Goal: Browse casually: Explore the website without a specific task or goal

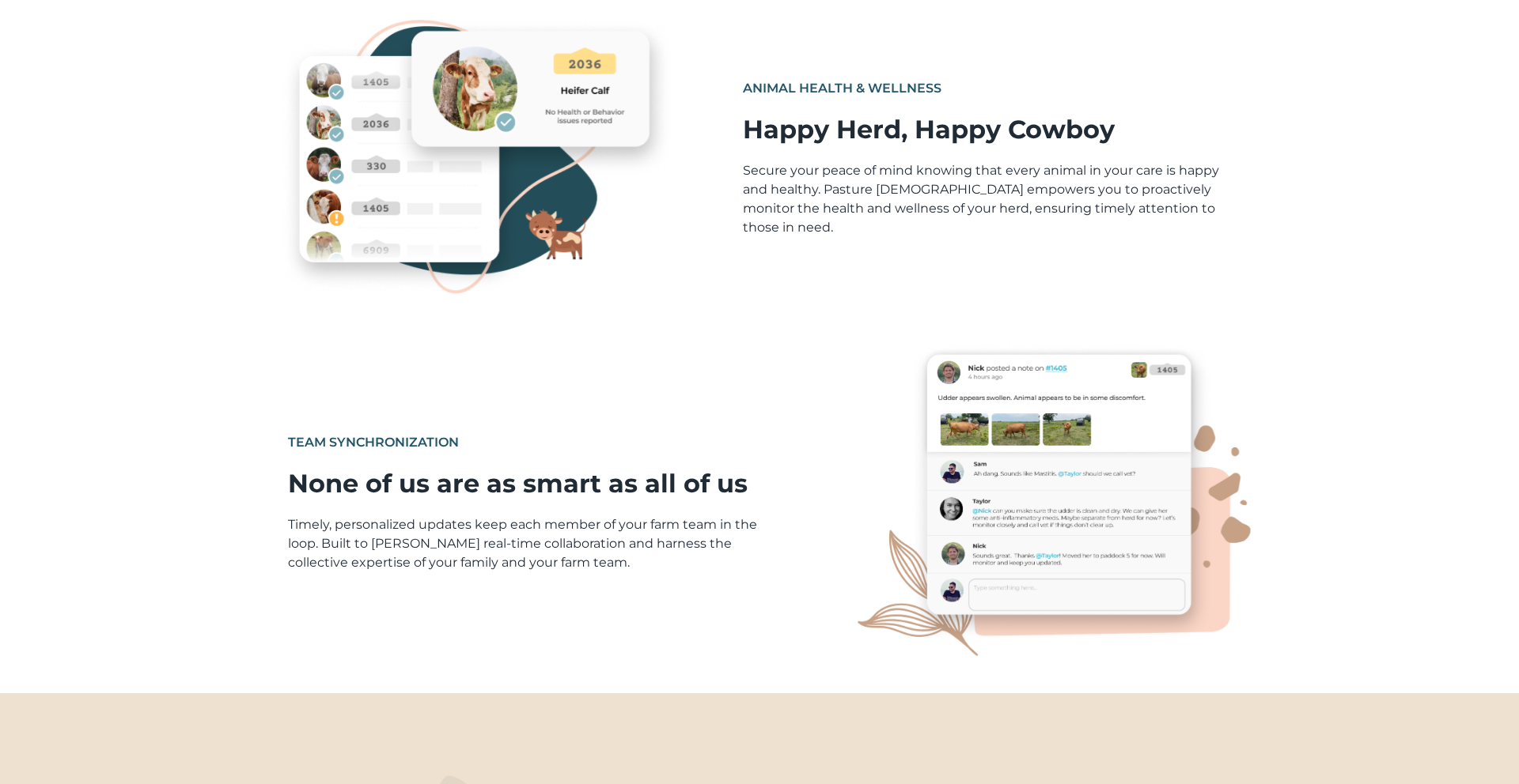
scroll to position [835, 0]
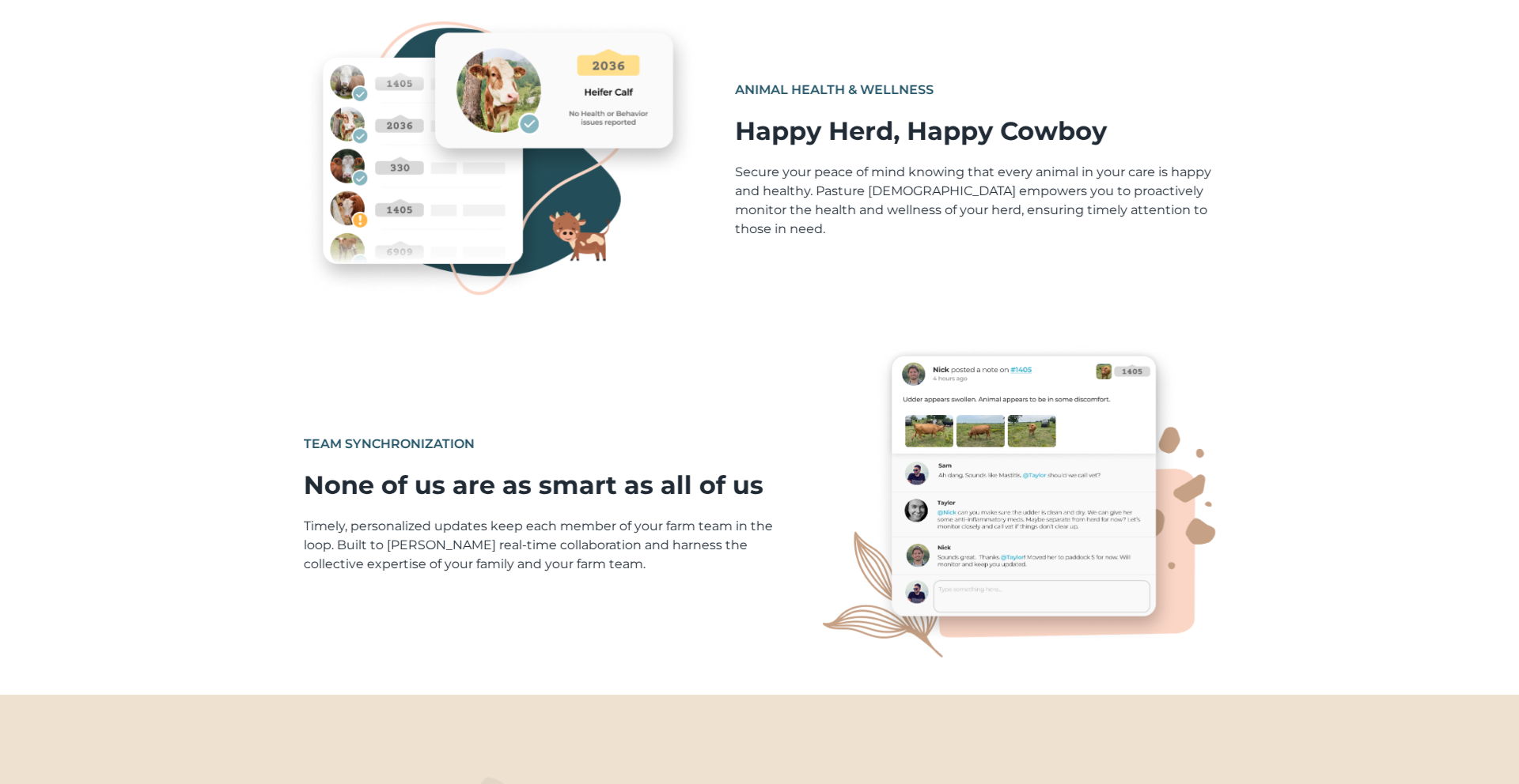
drag, startPoint x: 808, startPoint y: 199, endPoint x: 733, endPoint y: 186, distance: 76.1
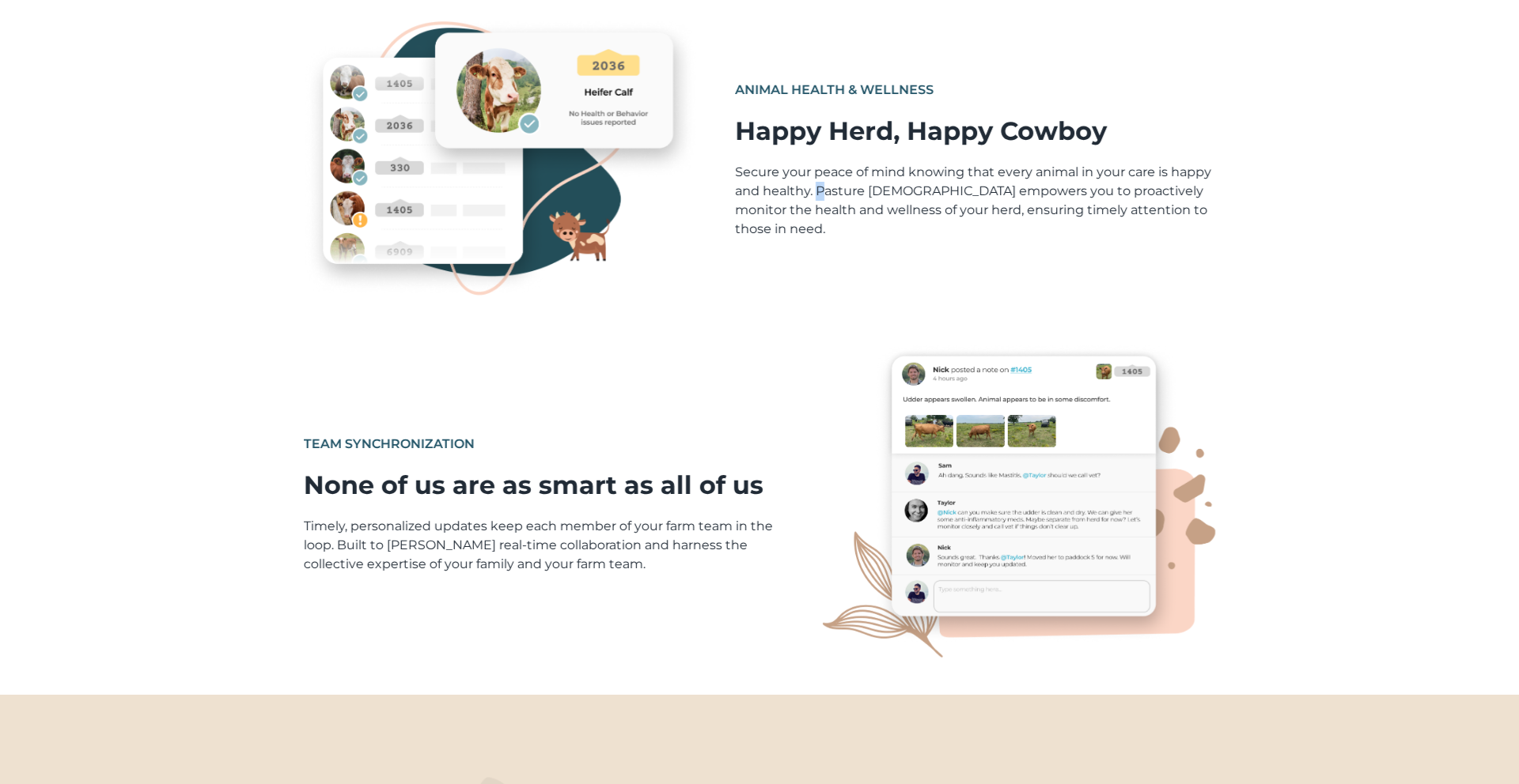
drag, startPoint x: 808, startPoint y: 199, endPoint x: 998, endPoint y: 182, distance: 190.8
copy p "every animal in your care is happy and healthy"
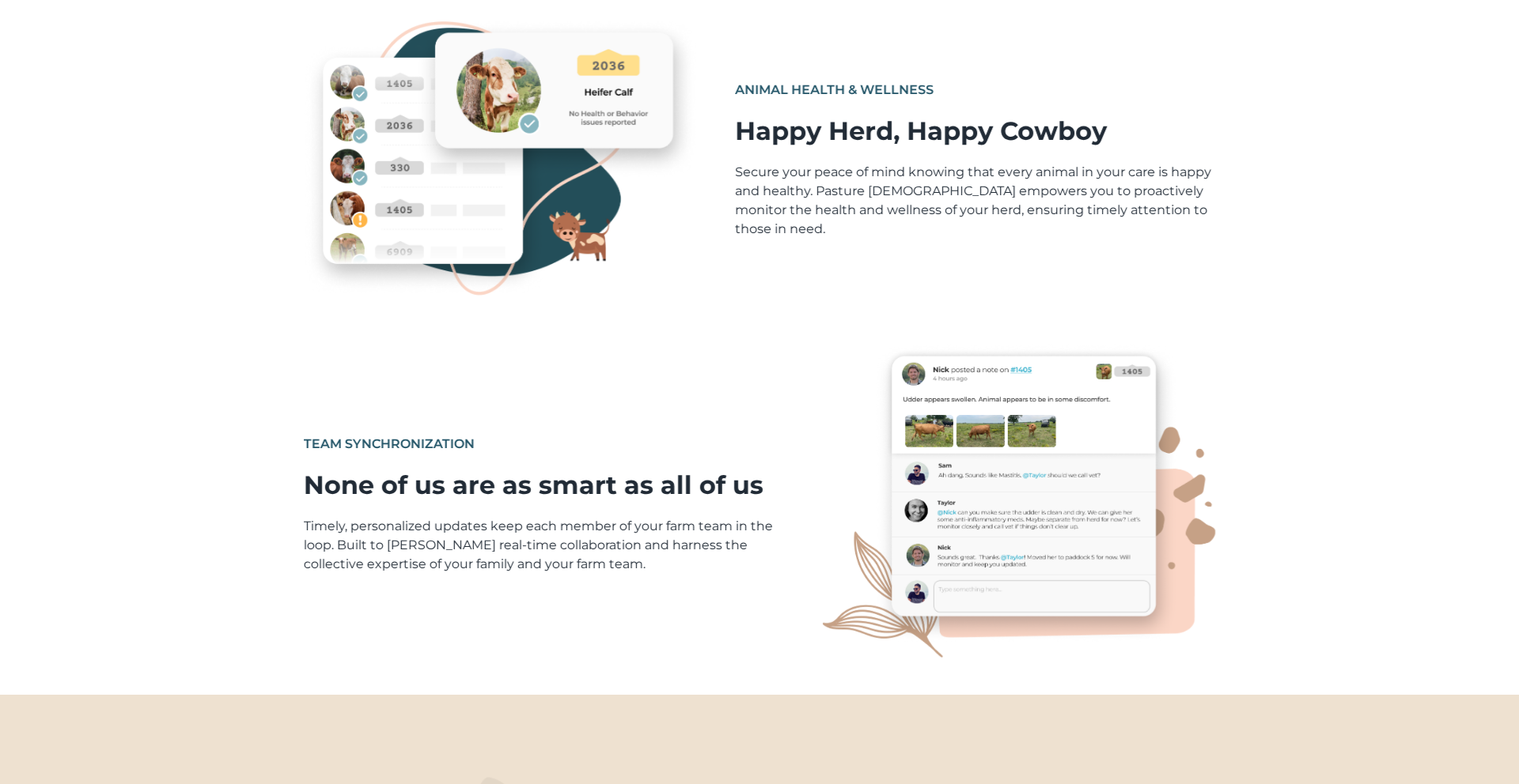
drag, startPoint x: 808, startPoint y: 200, endPoint x: 732, endPoint y: 180, distance: 78.6
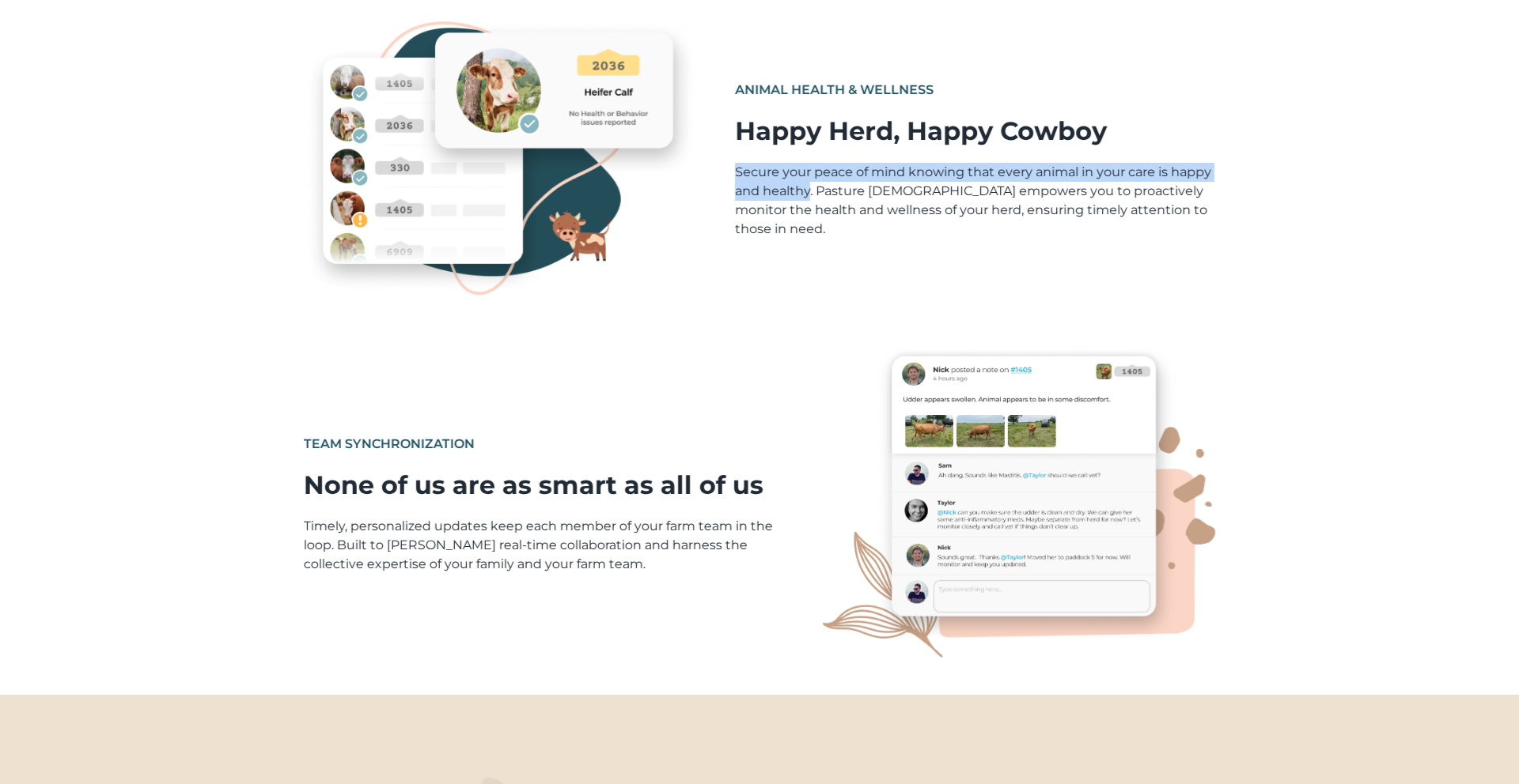
copy p "Secure your peace of mind knowing that every animal in your care is happy and h…"
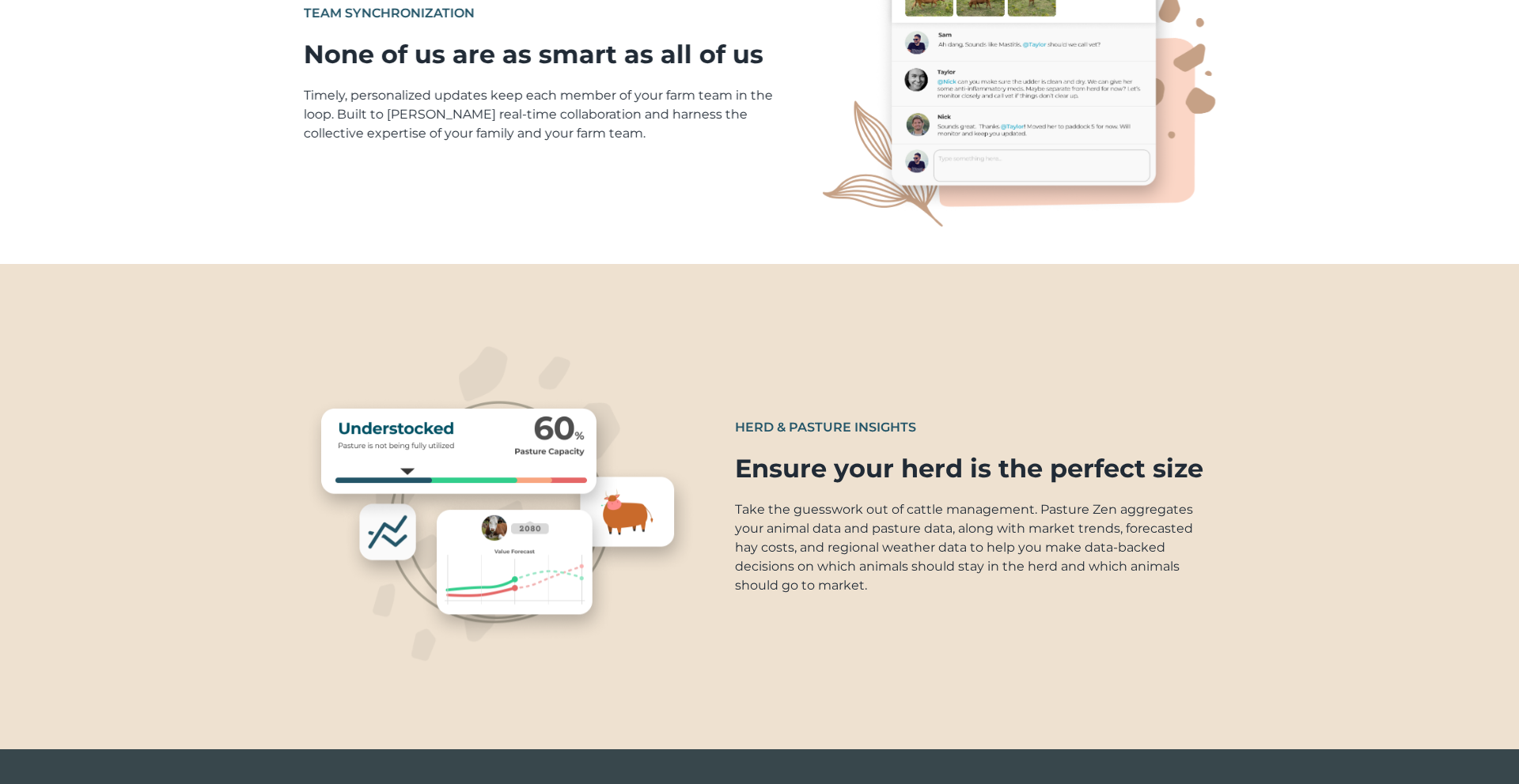
scroll to position [1268, 0]
